Goal: Communication & Community: Share content

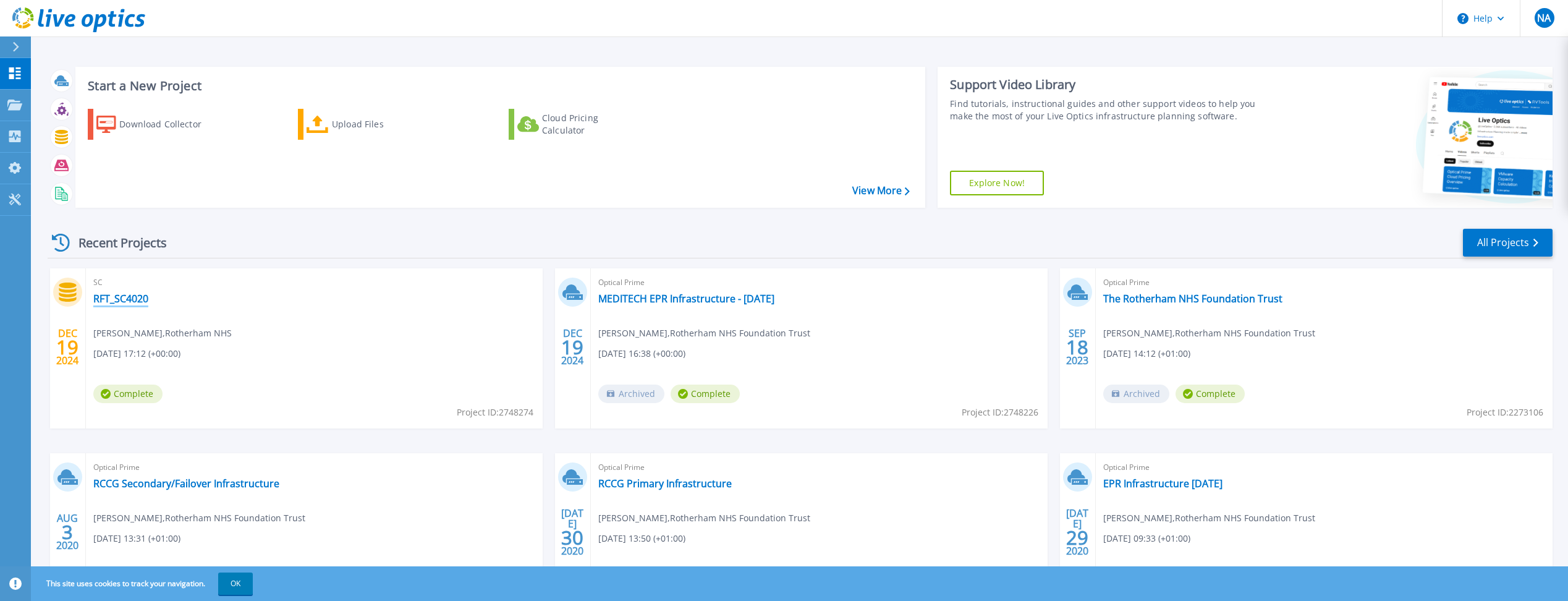
click at [131, 300] on link "RFT_SC4020" at bounding box center [121, 298] width 55 height 12
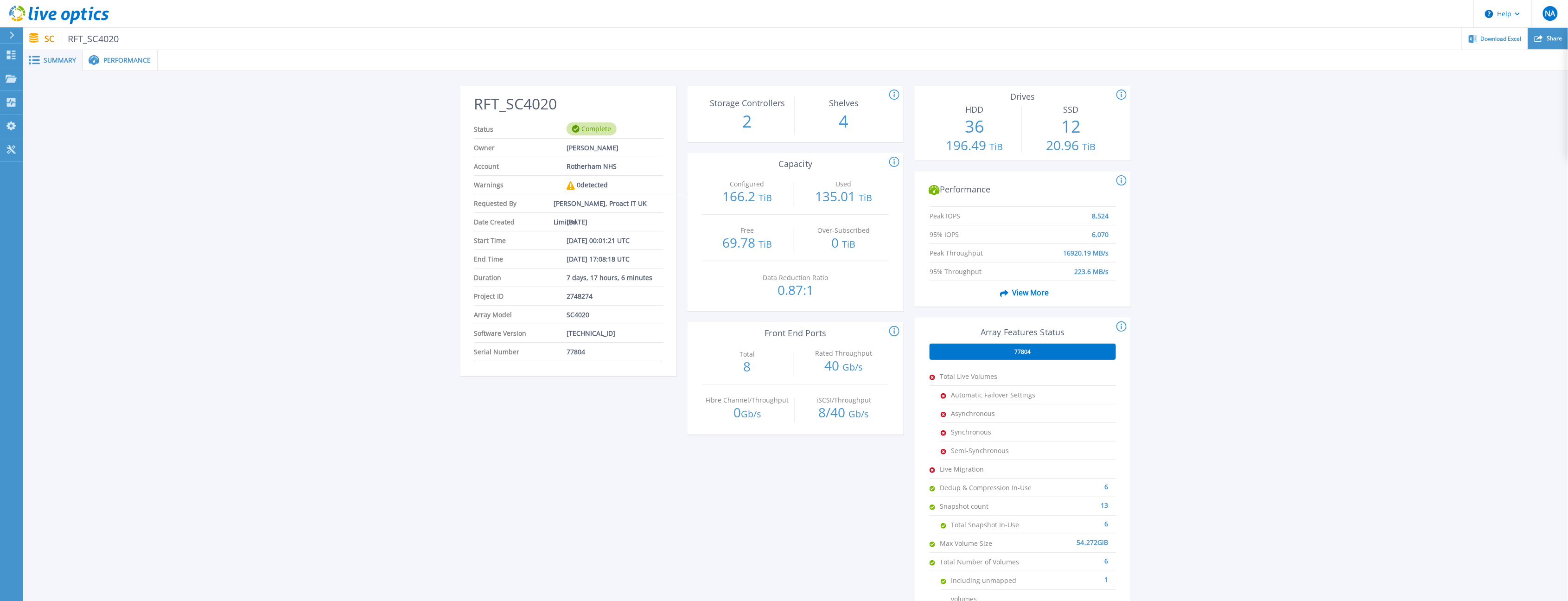
click at [1183, 44] on div "Share" at bounding box center [1548, 39] width 40 height 22
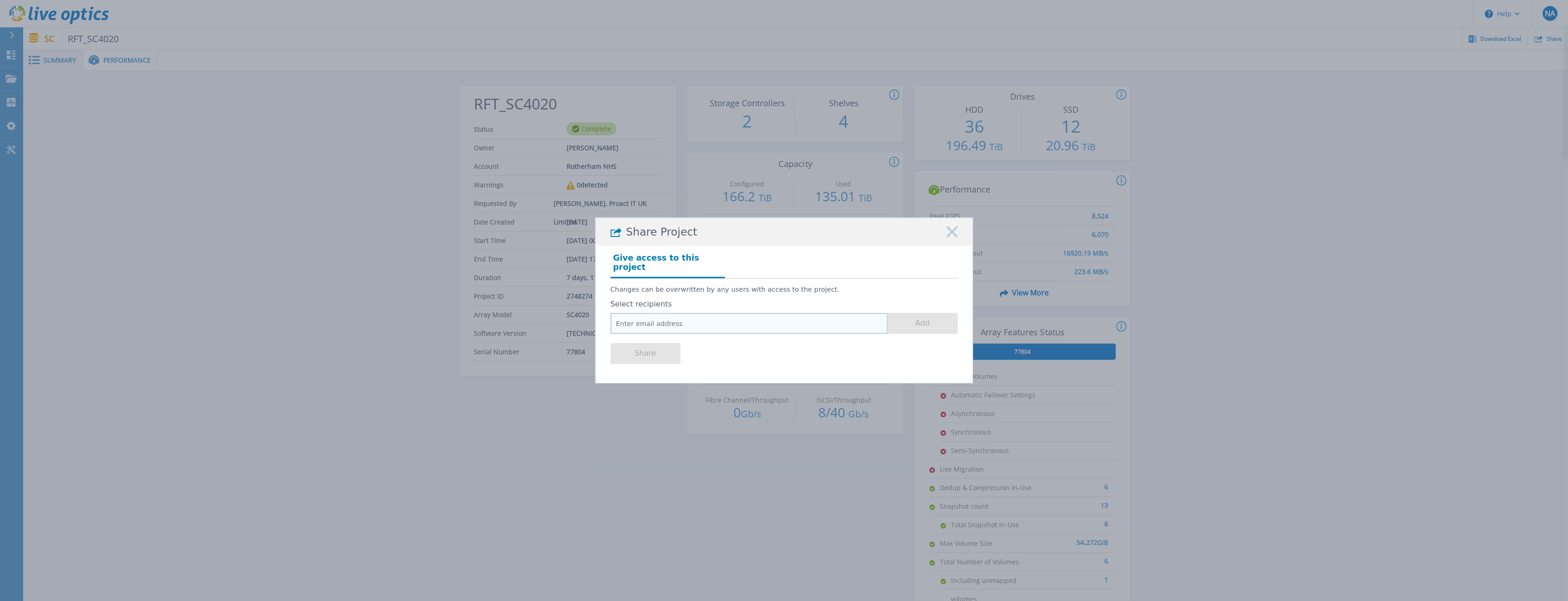
click at [673, 316] on input "email" at bounding box center [749, 323] width 277 height 21
paste input "richard.gracie@dell.com"
type input "richard.gracie@dell.com"
click at [929, 316] on button "Add" at bounding box center [923, 323] width 70 height 21
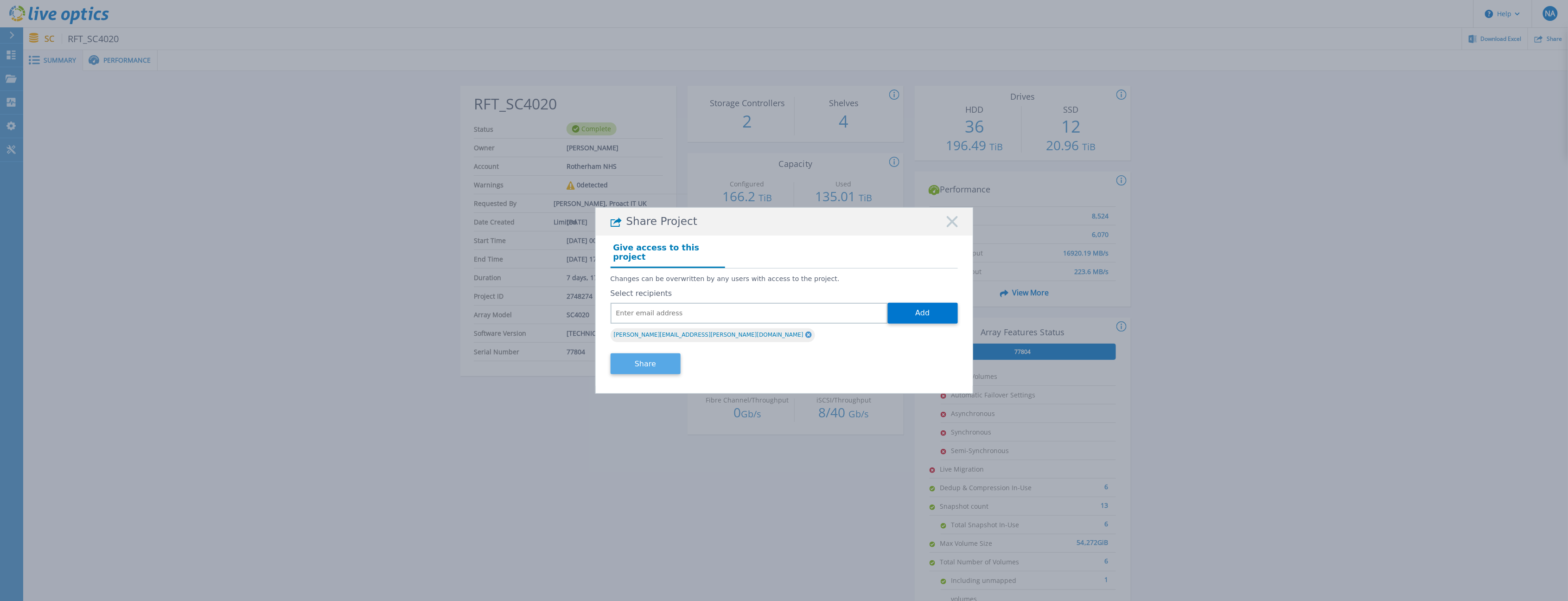
click at [626, 362] on button "Share" at bounding box center [645, 364] width 70 height 21
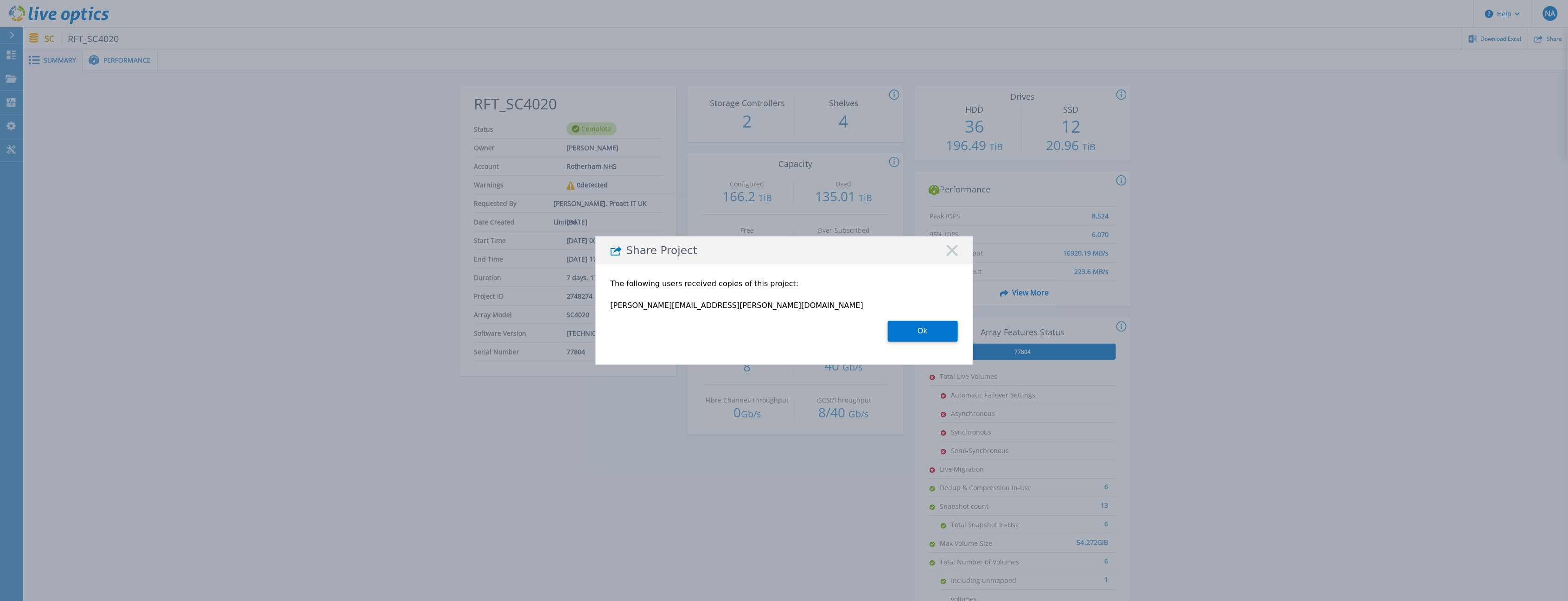
click at [801, 320] on section "The following users received copies of this project: richard.gracie@dell.com Ok" at bounding box center [784, 311] width 347 height 83
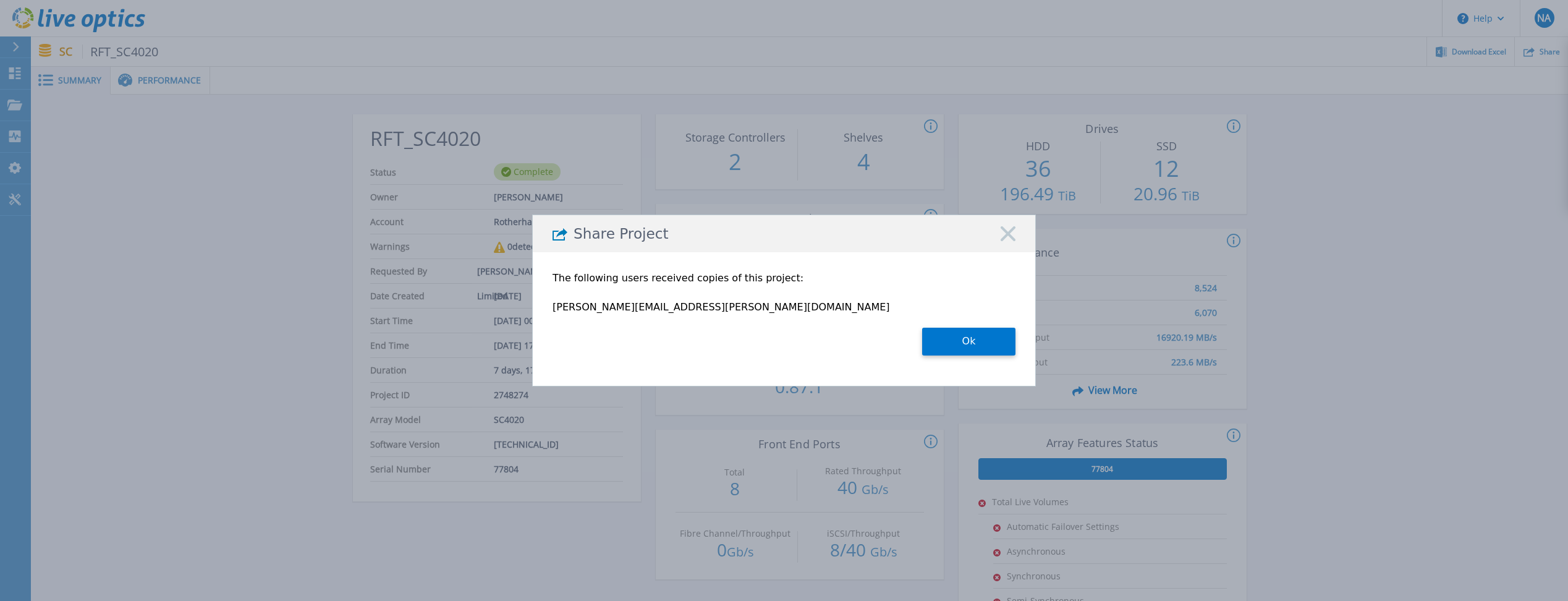
click at [1010, 235] on icon at bounding box center [1008, 234] width 15 height 15
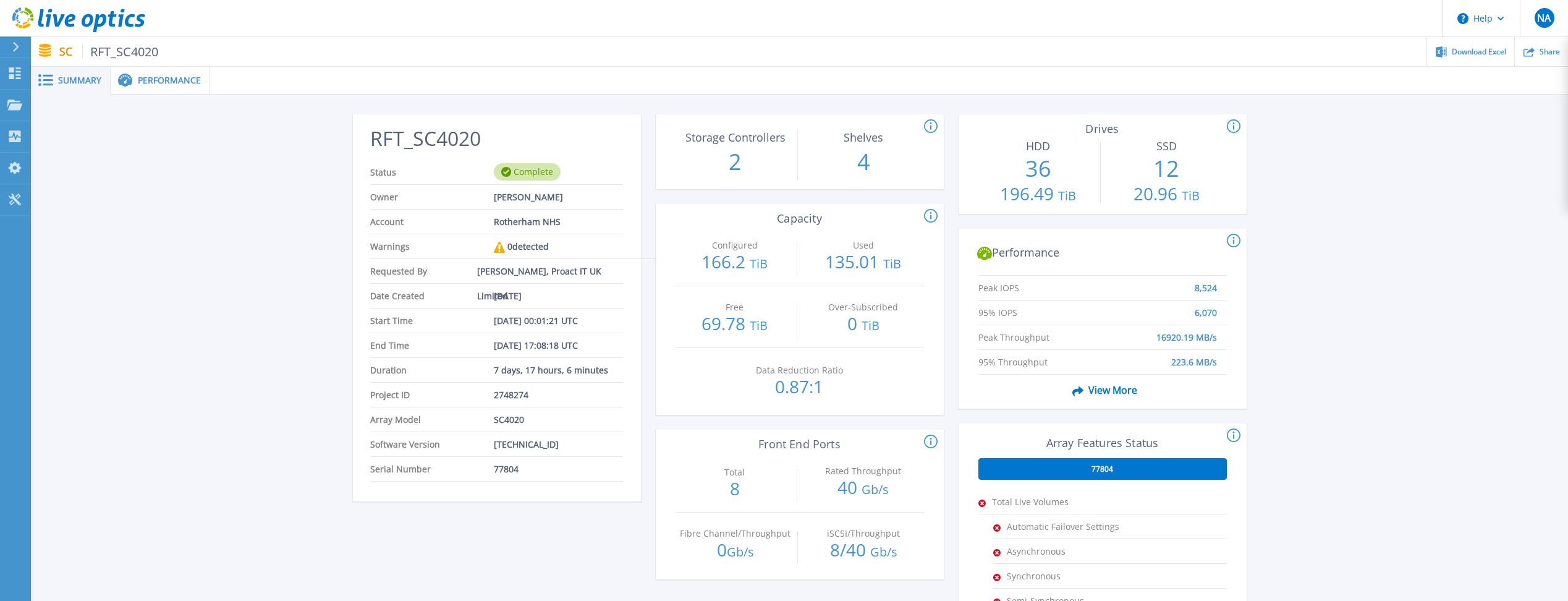
click at [1096, 389] on span "View More" at bounding box center [1102, 390] width 70 height 24
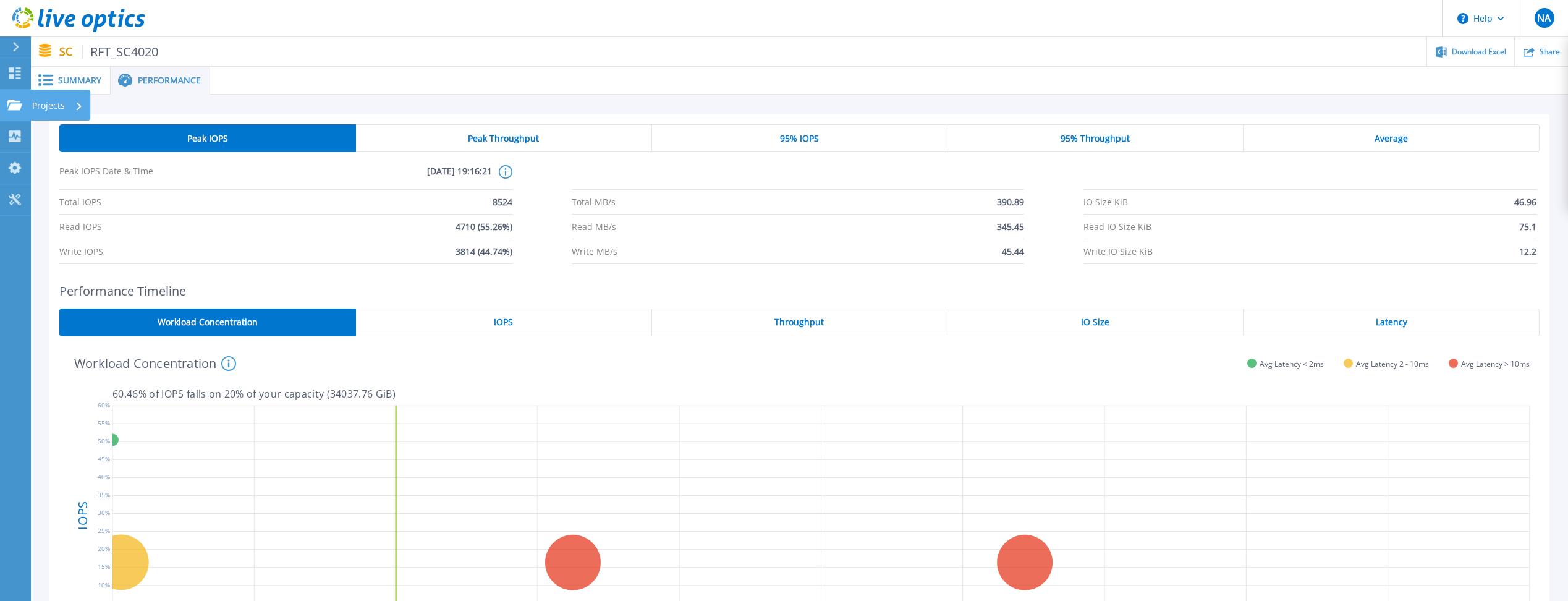
click at [9, 95] on link "Projects Projects" at bounding box center [15, 105] width 31 height 32
